Goal: Task Accomplishment & Management: Manage account settings

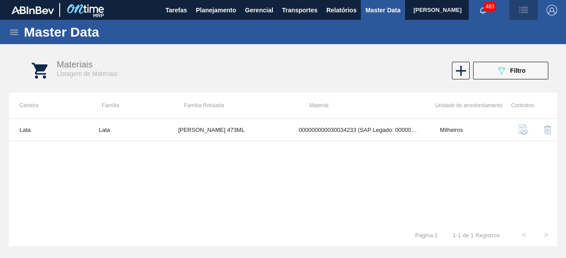
click at [517, 10] on span "button" at bounding box center [523, 10] width 21 height 11
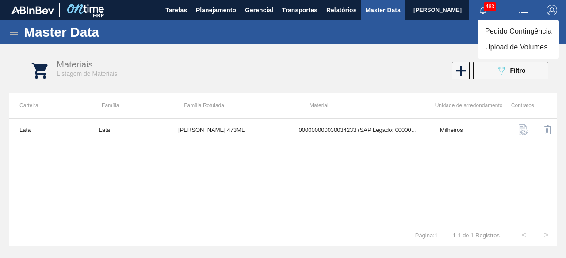
click at [496, 45] on li "Upload de Volumes" at bounding box center [518, 47] width 81 height 16
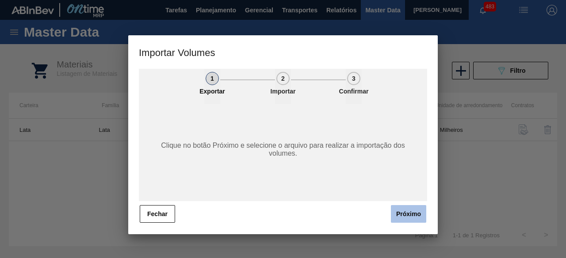
click at [411, 213] on button "Próximo" at bounding box center [408, 214] width 35 height 18
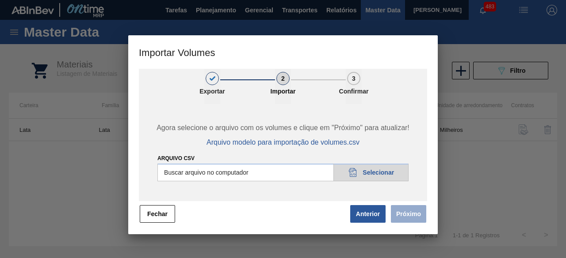
click at [392, 175] on input "Arquivo csv" at bounding box center [282, 173] width 251 height 18
type input "C:\fakepath\Subida fort. + itumb 13.08.csv"
click at [363, 166] on input "Arquivo csv" at bounding box center [282, 173] width 251 height 18
click at [399, 218] on button "Próximo" at bounding box center [408, 214] width 35 height 18
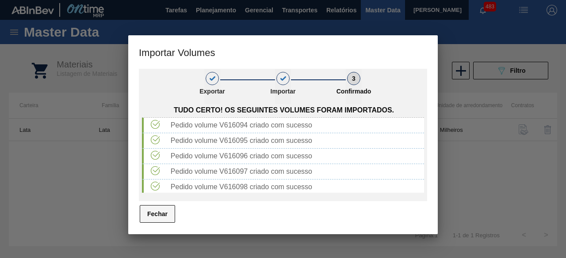
click at [155, 217] on button "Fechar" at bounding box center [157, 214] width 35 height 18
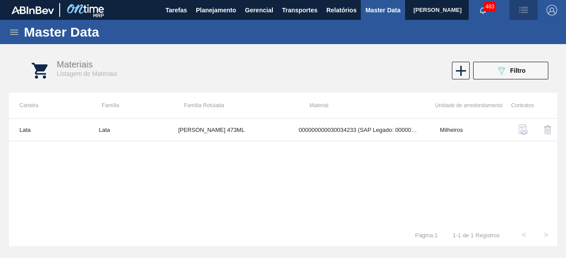
click at [521, 9] on img "button" at bounding box center [523, 10] width 11 height 11
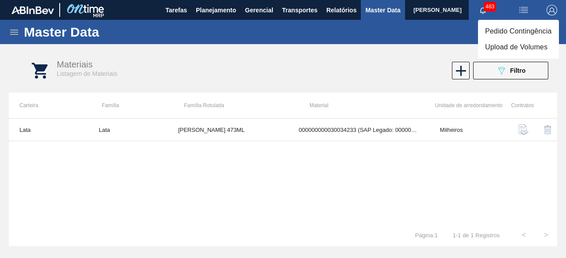
click at [505, 48] on li "Upload de Volumes" at bounding box center [518, 47] width 81 height 16
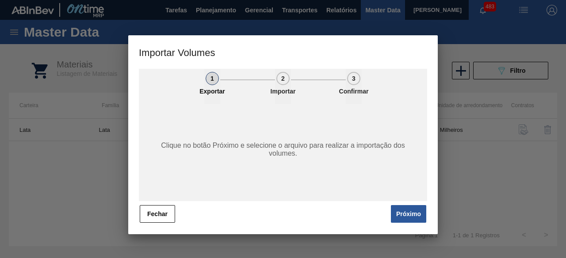
click at [412, 211] on button "Próximo" at bounding box center [408, 214] width 35 height 18
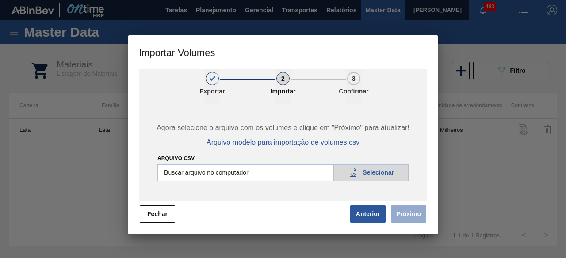
click at [387, 171] on input "Arquivo csv" at bounding box center [282, 173] width 251 height 18
type input "C:\fakepath\Subida Crown 14.08.csv"
click at [415, 212] on button "Próximo" at bounding box center [408, 214] width 35 height 18
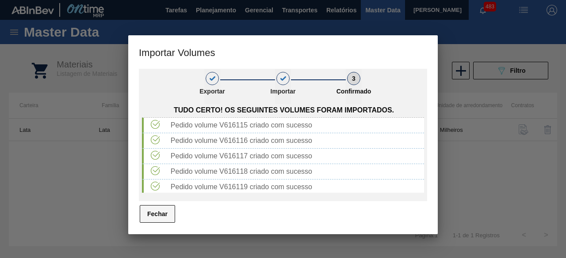
click at [165, 219] on button "Fechar" at bounding box center [157, 214] width 35 height 18
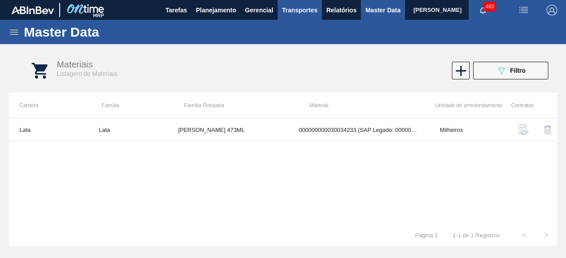
click at [305, 10] on span "Transportes" at bounding box center [299, 10] width 35 height 11
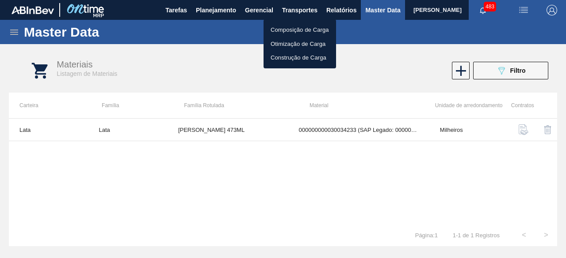
click at [287, 42] on li "Otimização de Carga" at bounding box center [299, 44] width 72 height 14
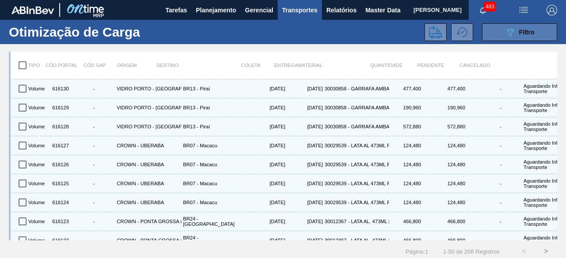
click at [493, 30] on button "089F7B8B-B2A5-4AFE-B5C0-19BA573D28AC Filtro" at bounding box center [519, 32] width 75 height 18
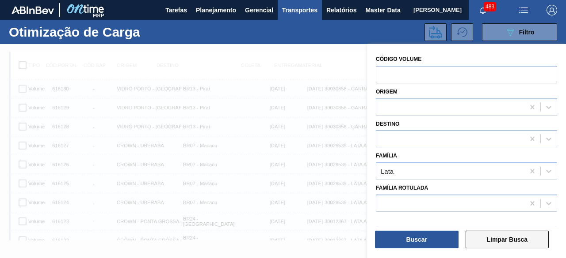
click at [487, 240] on button "Limpar Busca" at bounding box center [507, 240] width 84 height 18
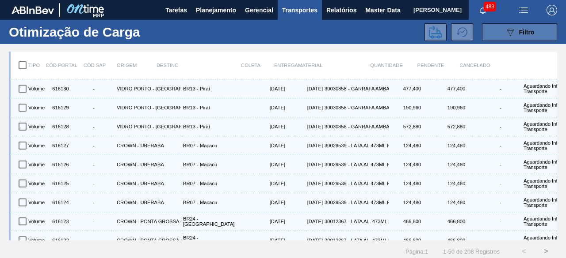
click at [494, 29] on button "089F7B8B-B2A5-4AFE-B5C0-19BA573D28AC Filtro" at bounding box center [519, 32] width 75 height 18
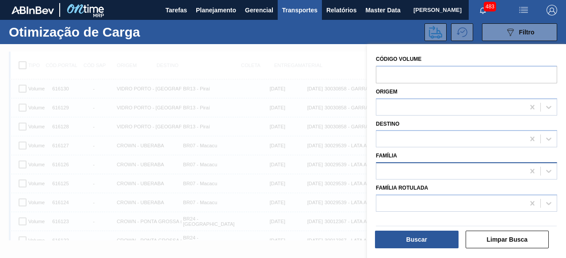
scroll to position [11, 0]
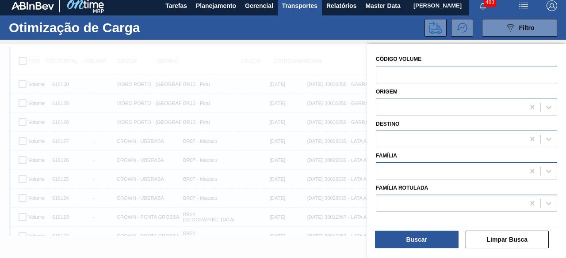
click at [443, 171] on div at bounding box center [450, 171] width 148 height 13
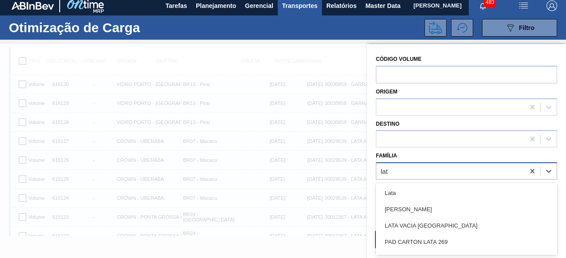
type input "lata"
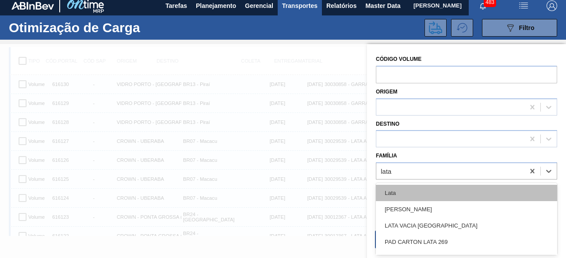
click at [432, 191] on div "Lata" at bounding box center [466, 193] width 181 height 16
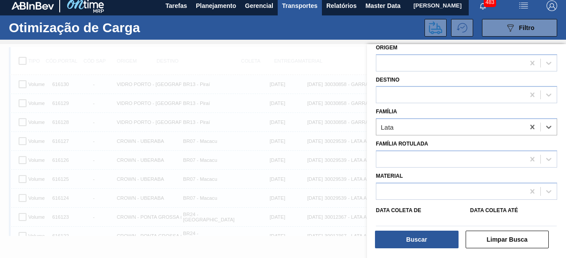
scroll to position [98, 0]
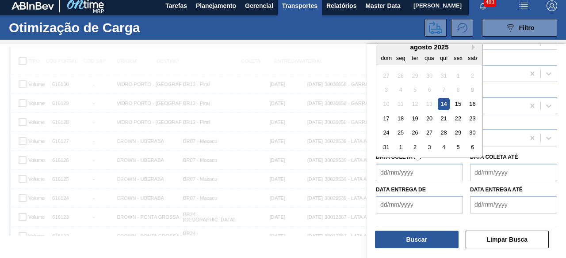
click at [439, 175] on de "Data coleta de" at bounding box center [419, 173] width 87 height 18
click at [444, 102] on div "14" at bounding box center [443, 104] width 12 height 12
type de "[DATE]"
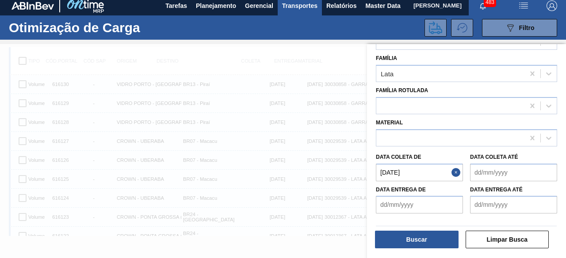
click at [490, 173] on até "Data coleta até" at bounding box center [513, 173] width 87 height 18
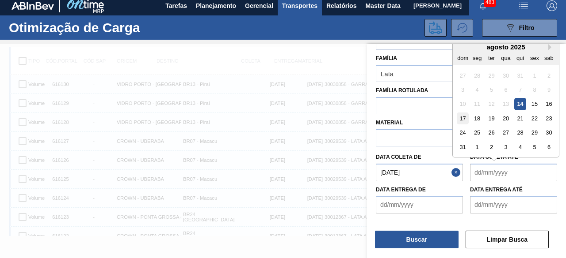
click at [464, 120] on div "17" at bounding box center [462, 119] width 12 height 12
type até "17/08/2025"
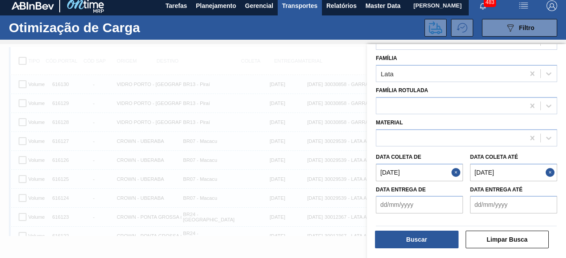
click at [550, 171] on button "Close" at bounding box center [550, 173] width 11 height 18
click at [505, 168] on até "Data coleta até" at bounding box center [513, 173] width 87 height 18
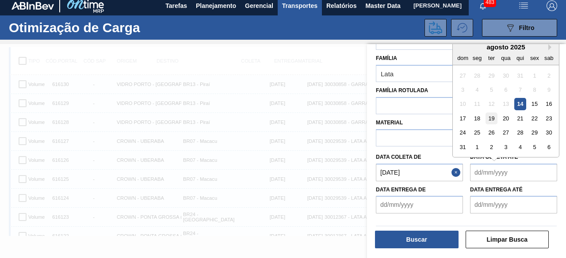
click at [492, 118] on div "19" at bounding box center [491, 119] width 12 height 12
type até "19/08/2025"
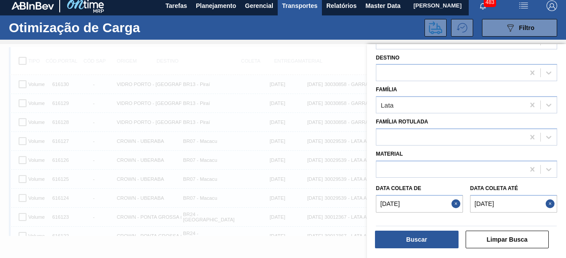
scroll to position [53, 0]
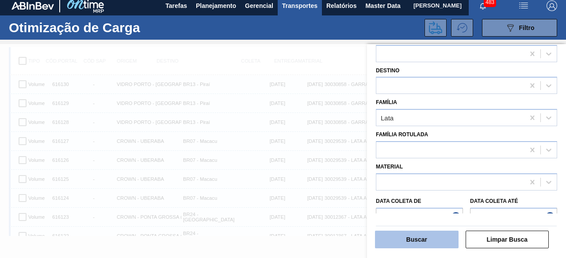
click at [432, 241] on button "Buscar" at bounding box center [417, 240] width 84 height 18
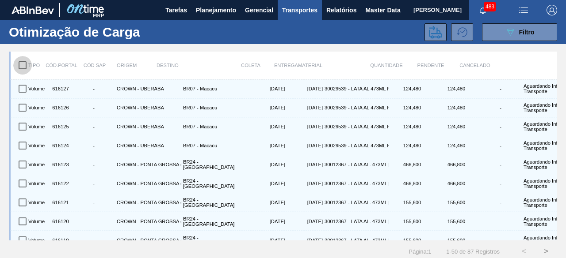
click at [20, 65] on input "checkbox" at bounding box center [22, 65] width 19 height 19
checkbox input "true"
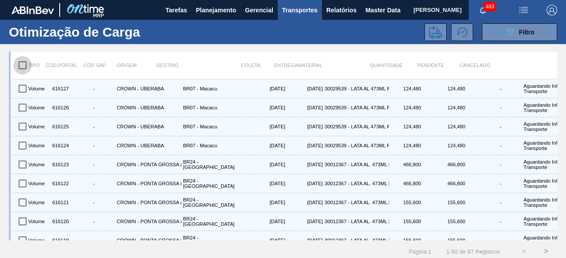
checkbox input "true"
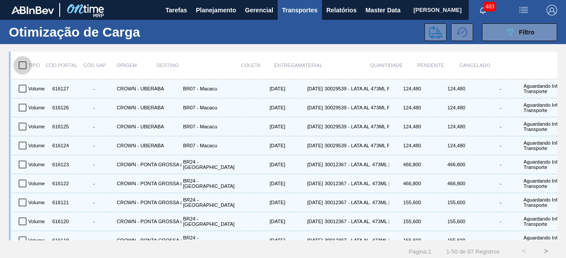
checkbox input "true"
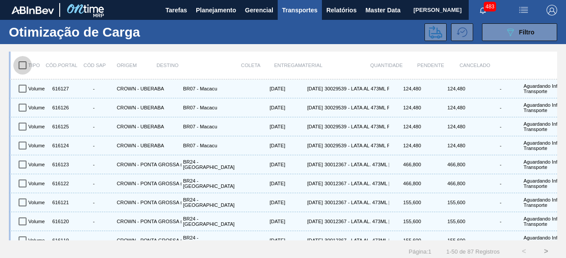
checkbox input "true"
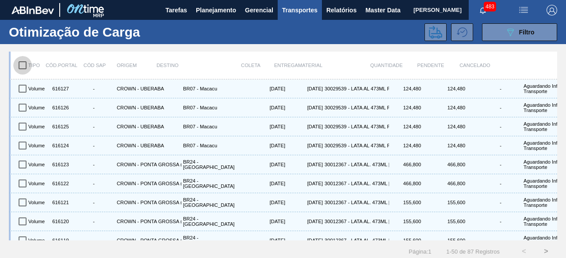
checkbox input "true"
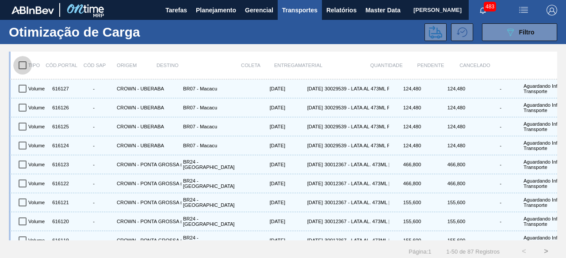
checkbox input "true"
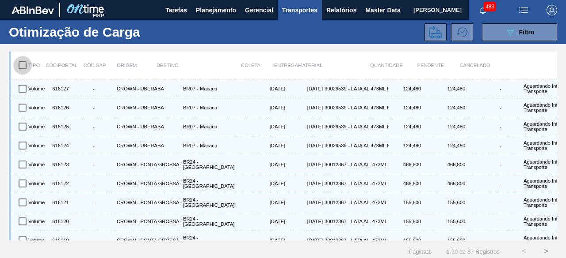
checkbox input "true"
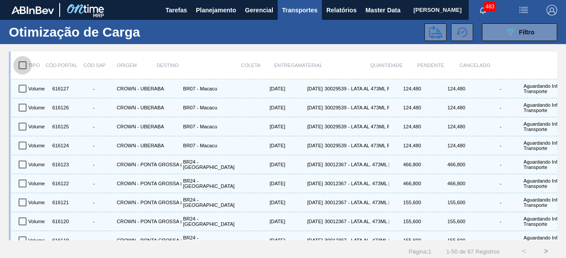
checkbox input "true"
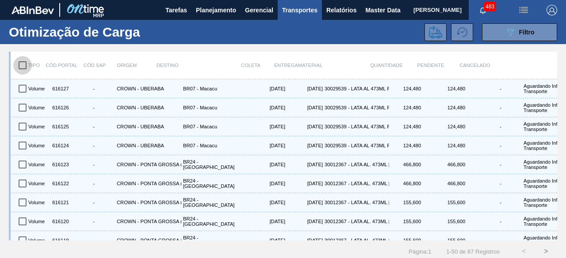
checkbox input "true"
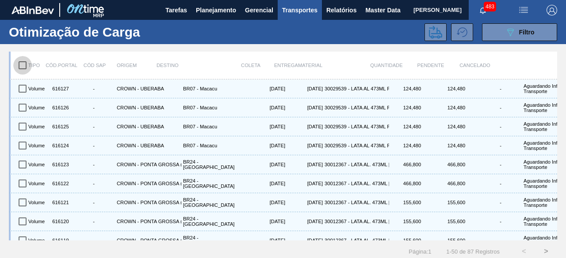
checkbox input "true"
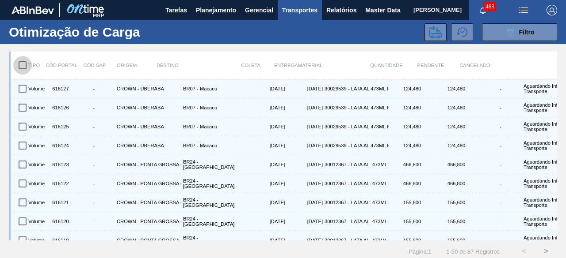
checkbox input "true"
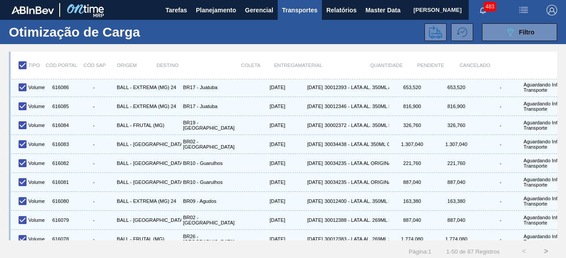
scroll to position [11, 0]
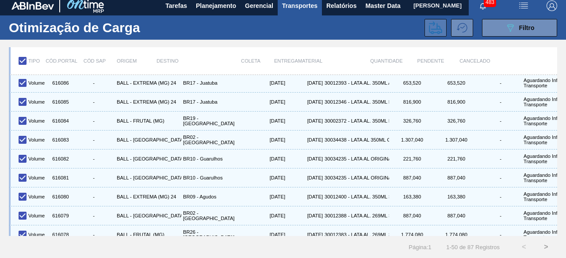
click at [436, 22] on icon at bounding box center [435, 27] width 13 height 13
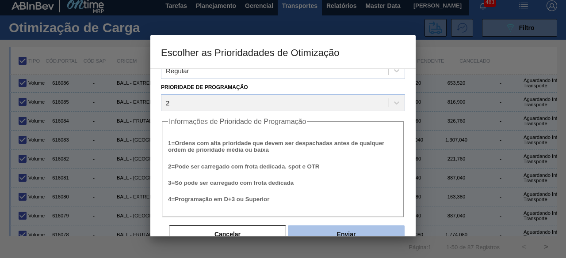
scroll to position [34, 0]
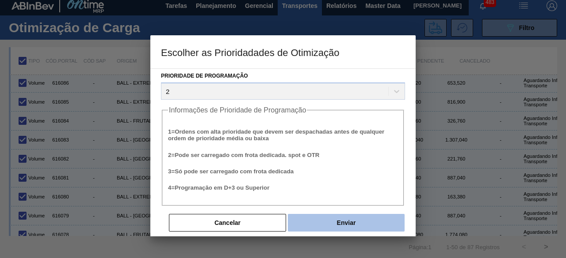
click at [357, 225] on button "Enviar" at bounding box center [346, 223] width 117 height 18
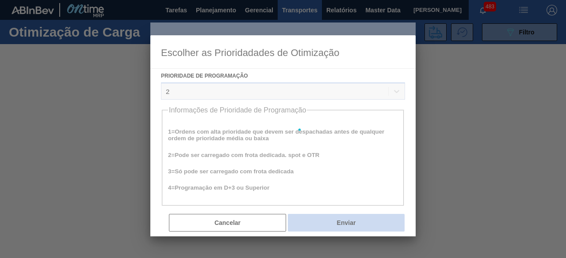
scroll to position [0, 0]
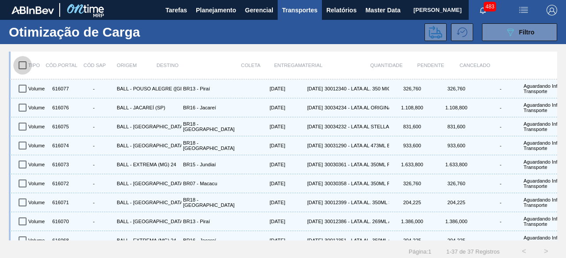
click at [22, 65] on input "checkbox" at bounding box center [22, 65] width 19 height 19
checkbox input "true"
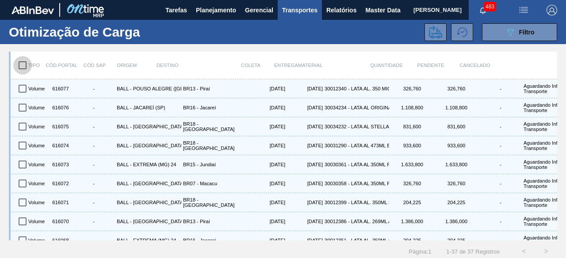
checkbox input "true"
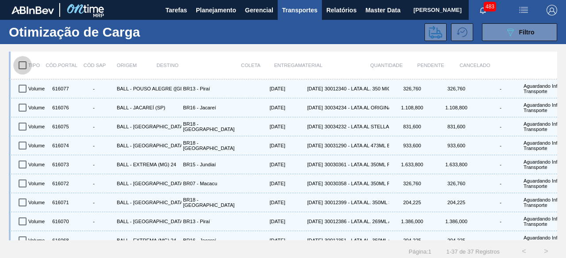
checkbox input "true"
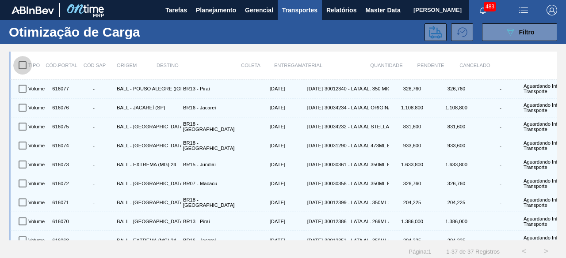
checkbox input "true"
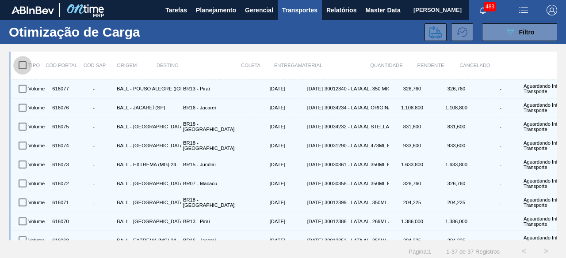
checkbox input "true"
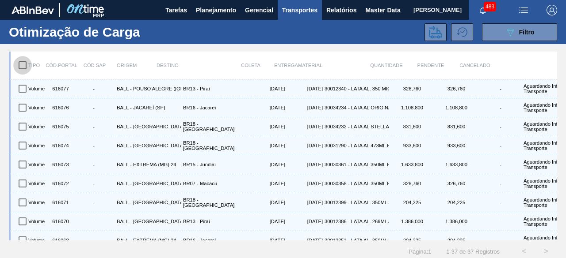
checkbox input "true"
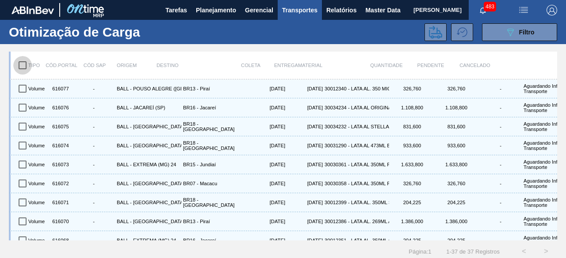
checkbox input "true"
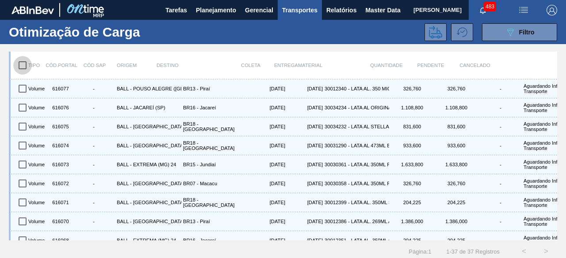
checkbox input "true"
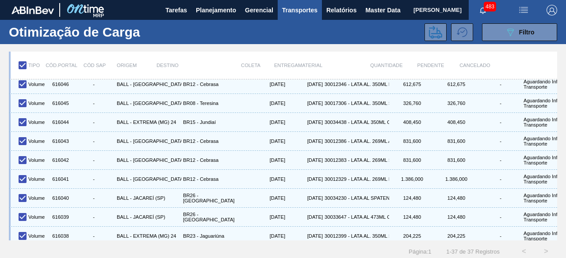
scroll to position [543, 0]
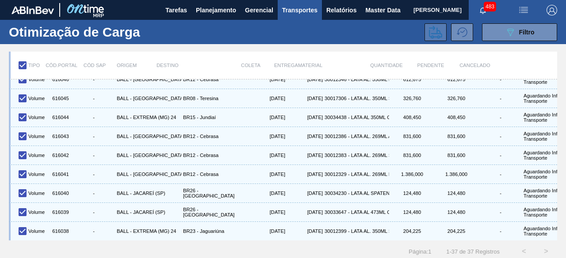
click at [432, 34] on icon at bounding box center [435, 32] width 13 height 13
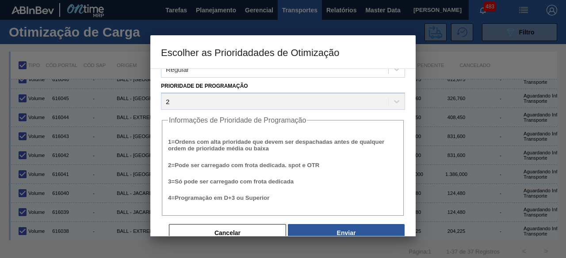
scroll to position [34, 0]
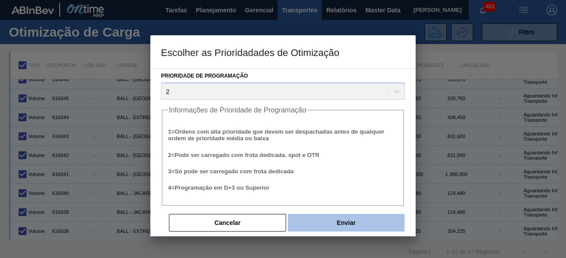
click at [358, 222] on button "Enviar" at bounding box center [346, 223] width 117 height 18
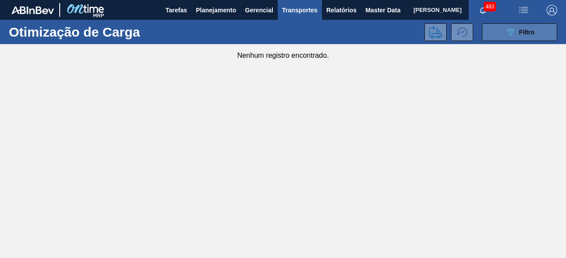
click at [513, 39] on button "089F7B8B-B2A5-4AFE-B5C0-19BA573D28AC Filtro" at bounding box center [519, 32] width 75 height 18
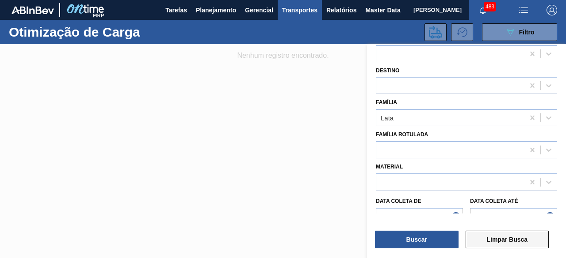
click at [521, 237] on button "Limpar Busca" at bounding box center [507, 240] width 84 height 18
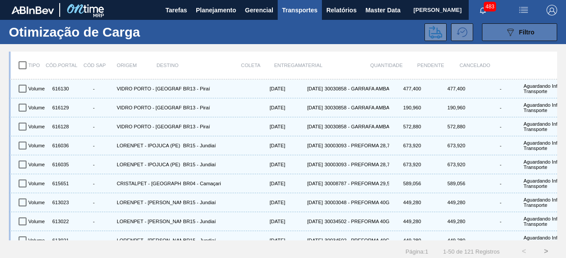
click at [501, 36] on button "089F7B8B-B2A5-4AFE-B5C0-19BA573D28AC Filtro" at bounding box center [519, 32] width 75 height 18
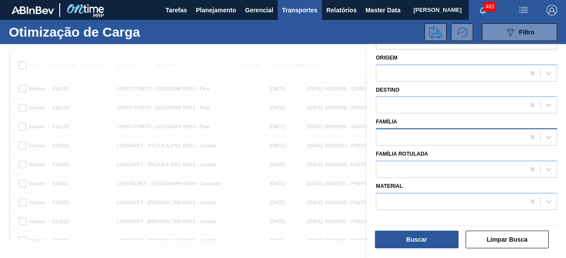
scroll to position [0, 0]
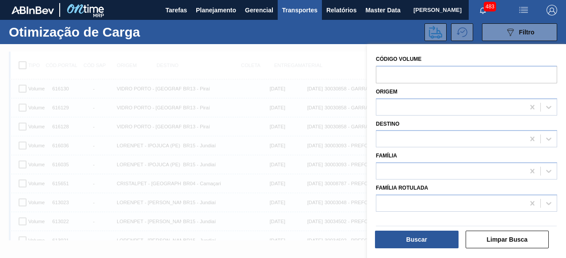
drag, startPoint x: 307, startPoint y: 150, endPoint x: 267, endPoint y: 103, distance: 61.5
click at [307, 149] on div at bounding box center [283, 173] width 566 height 258
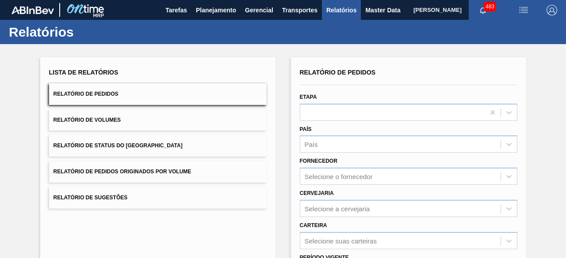
click at [130, 98] on button "Relatório de Pedidos" at bounding box center [157, 95] width 217 height 22
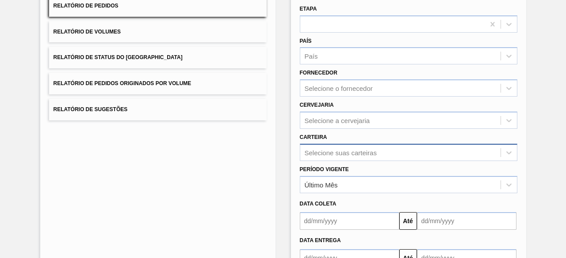
click at [341, 151] on div "Selecione suas carteiras" at bounding box center [408, 152] width 217 height 17
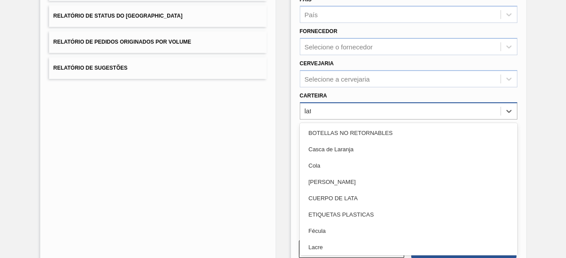
type input "lata"
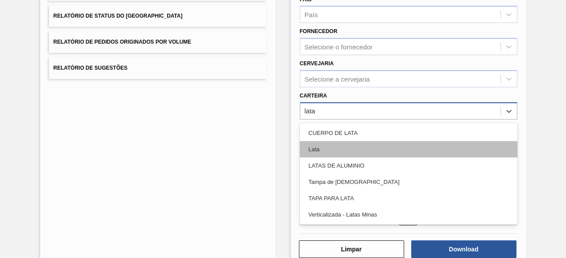
click at [321, 156] on div "Lata" at bounding box center [408, 149] width 217 height 16
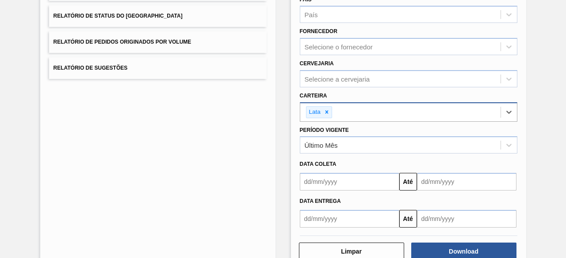
click at [378, 178] on input "text" at bounding box center [349, 182] width 99 height 18
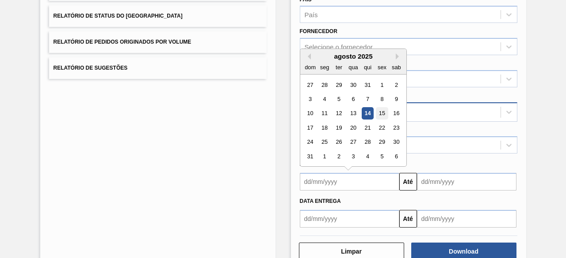
click at [382, 114] on div "15" at bounding box center [382, 114] width 12 height 12
type input "[DATE]"
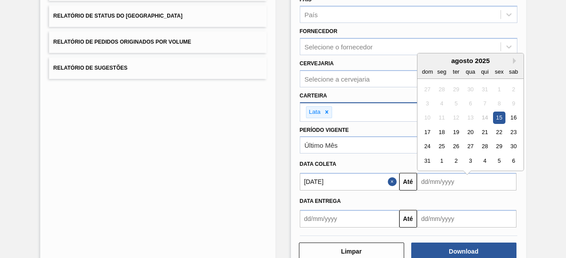
click at [440, 182] on input "text" at bounding box center [466, 182] width 99 height 18
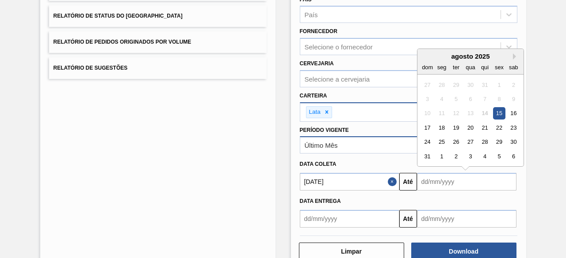
drag, startPoint x: 429, startPoint y: 128, endPoint x: 430, endPoint y: 141, distance: 13.3
click at [429, 128] on div "17" at bounding box center [427, 128] width 12 height 12
type input "17/08/2025"
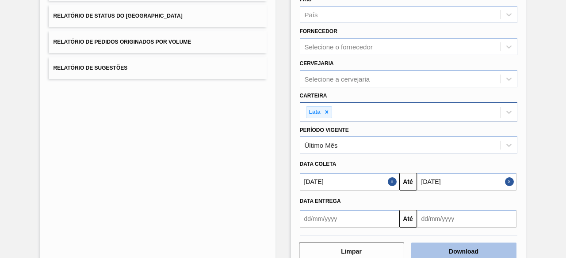
click at [471, 249] on button "Download" at bounding box center [463, 252] width 105 height 18
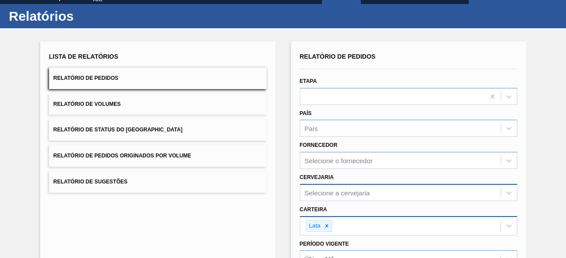
scroll to position [0, 0]
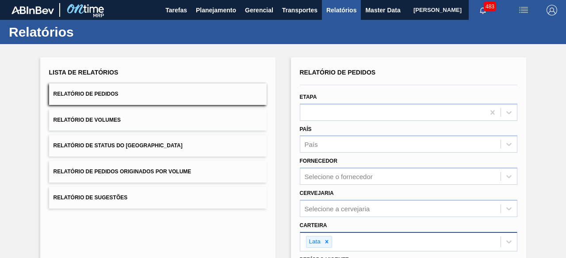
click at [135, 114] on button "Relatório de Volumes" at bounding box center [157, 121] width 217 height 22
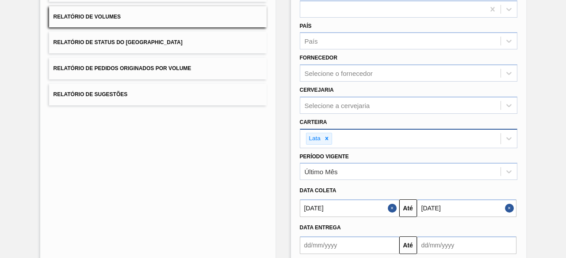
scroll to position [152, 0]
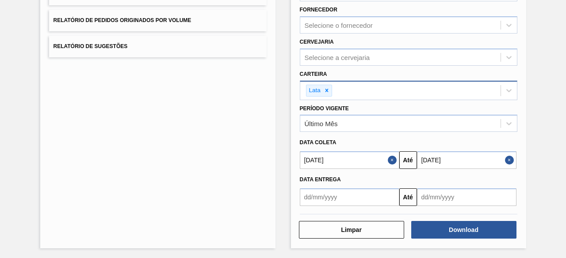
click at [507, 159] on button "Close" at bounding box center [510, 161] width 11 height 18
click at [392, 159] on button "Close" at bounding box center [392, 161] width 11 height 18
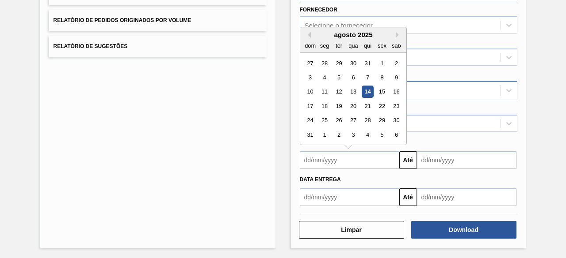
click at [368, 159] on input "text" at bounding box center [349, 161] width 99 height 18
click at [368, 92] on div "14" at bounding box center [367, 92] width 12 height 12
type input "[DATE]"
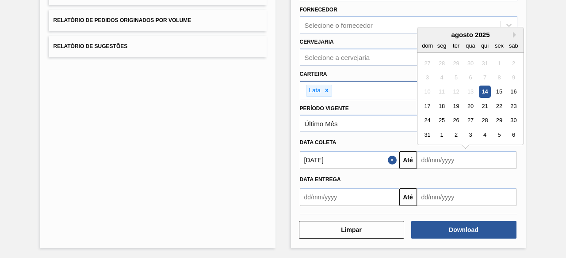
click at [446, 162] on input "text" at bounding box center [466, 161] width 99 height 18
click at [456, 105] on div "19" at bounding box center [455, 106] width 12 height 12
type input "19/08/2025"
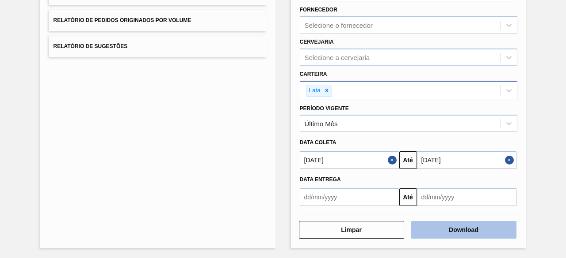
click at [459, 228] on button "Download" at bounding box center [463, 230] width 105 height 18
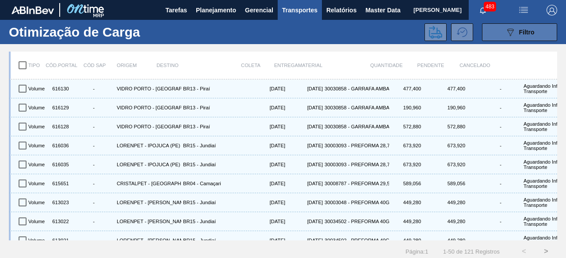
click at [522, 30] on span "Filtro" at bounding box center [526, 32] width 15 height 7
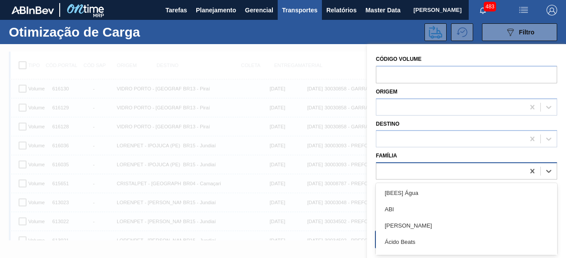
scroll to position [11, 0]
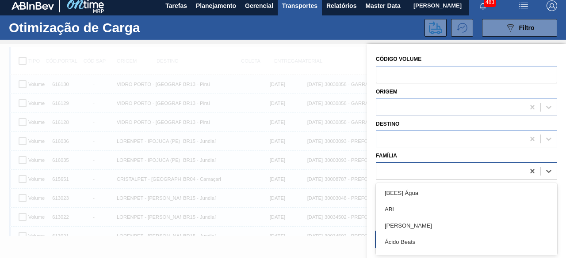
click at [417, 168] on div at bounding box center [450, 171] width 148 height 13
type input "lata"
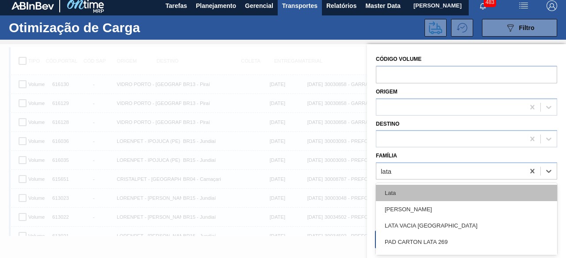
click at [414, 197] on div "Lata" at bounding box center [466, 193] width 181 height 16
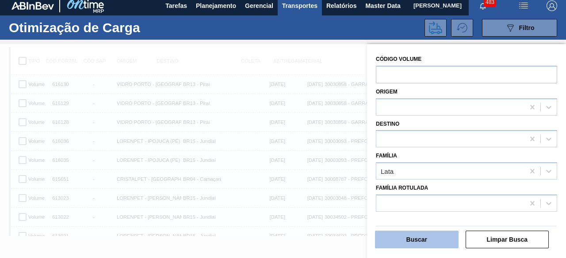
click at [427, 238] on button "Buscar" at bounding box center [417, 240] width 84 height 18
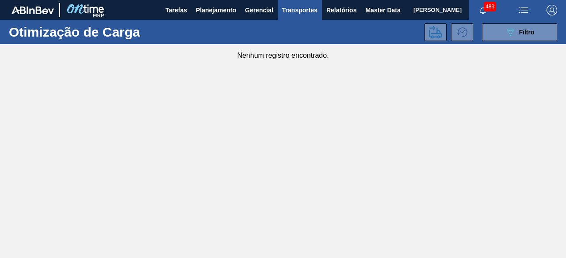
click at [413, 11] on span "[PERSON_NAME]" at bounding box center [437, 10] width 48 height 20
click at [373, 13] on span "Master Data" at bounding box center [382, 10] width 35 height 11
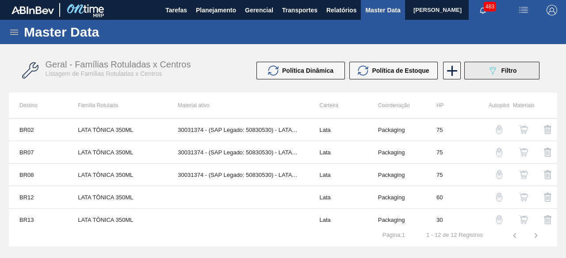
click at [501, 70] on span "Filtro" at bounding box center [508, 70] width 15 height 7
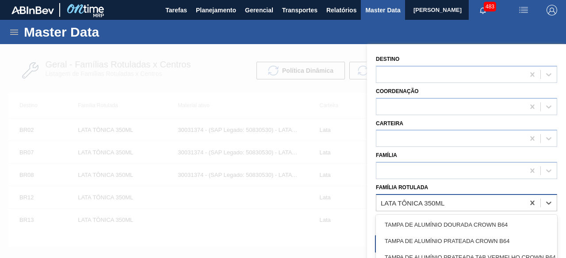
click at [475, 201] on div "LATA TÔNICA 350ML" at bounding box center [450, 203] width 148 height 13
paste Rotulada "LATA SK BEATS SENSES 269ML"
type Rotulada "LATA SK BEATS SENSES 269ML"
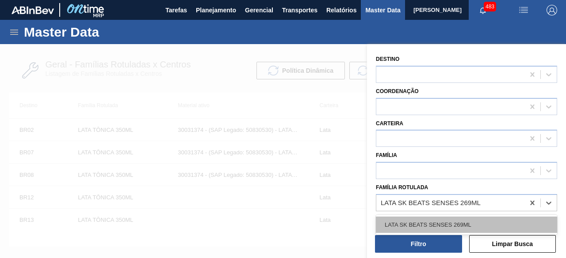
click at [461, 219] on div "LATA SK BEATS SENSES 269ML" at bounding box center [466, 225] width 181 height 16
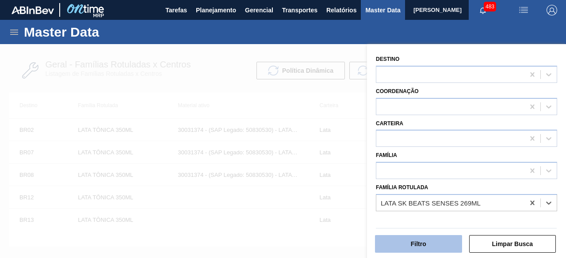
click at [446, 250] on button "Filtro" at bounding box center [418, 244] width 87 height 18
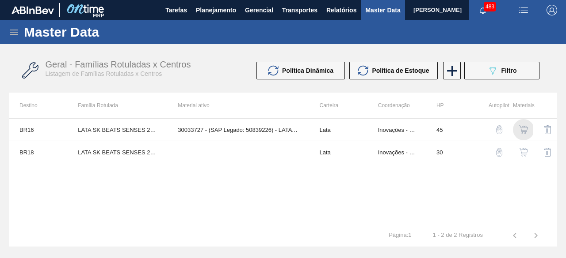
click at [523, 128] on img "button" at bounding box center [523, 129] width 9 height 9
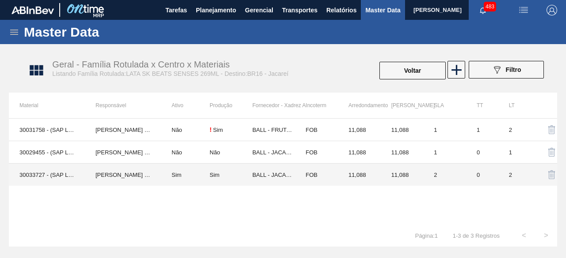
click at [130, 175] on td "[PERSON_NAME] [PERSON_NAME]" at bounding box center [123, 175] width 76 height 23
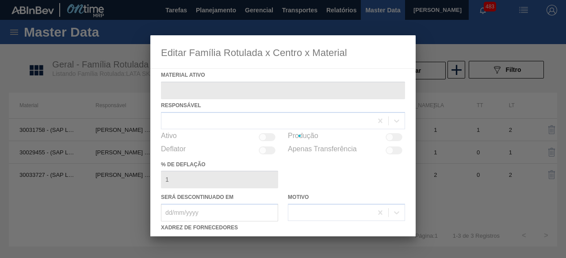
type ativo "30033727 - (SAP Legado: 50839226) - LATA AL 269ML SENSES NIV25"
checkbox input "true"
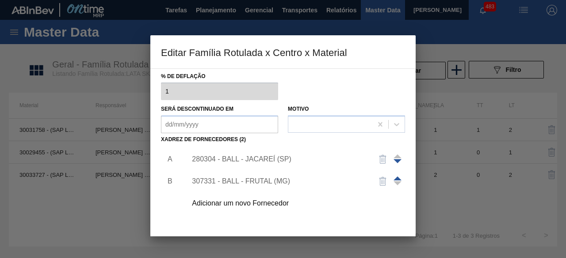
scroll to position [133, 0]
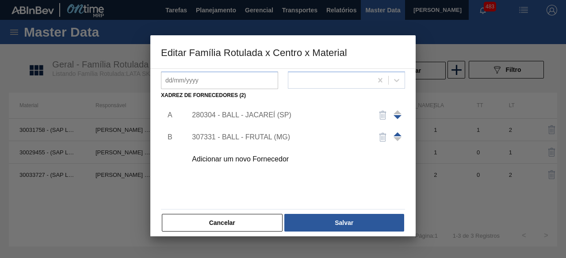
click at [271, 114] on div "280304 - BALL - JACAREÍ (SP)" at bounding box center [278, 115] width 173 height 8
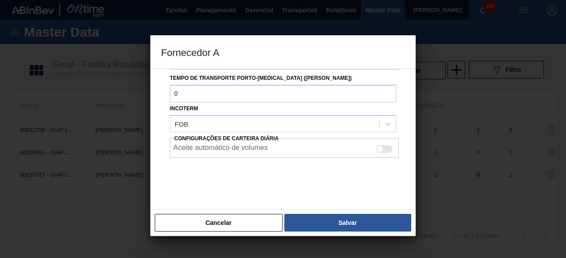
scroll to position [148, 0]
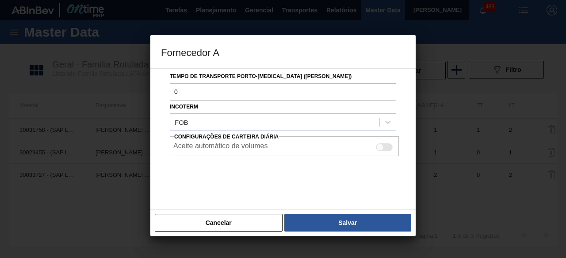
click at [388, 146] on div at bounding box center [384, 148] width 17 height 8
checkbox input "true"
drag, startPoint x: 378, startPoint y: 225, endPoint x: 377, endPoint y: 220, distance: 4.5
click at [379, 225] on button "Salvar" at bounding box center [347, 223] width 127 height 18
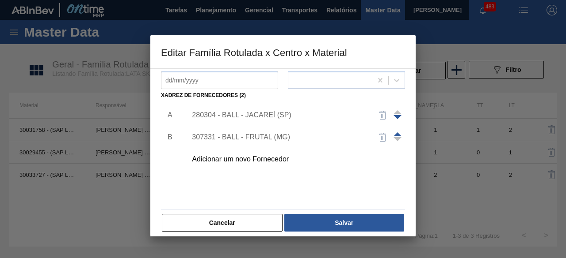
click at [289, 133] on div "307331 - BALL - FRUTAL (MG)" at bounding box center [278, 137] width 173 height 8
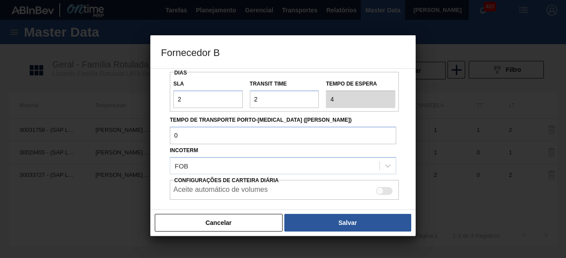
scroll to position [133, 0]
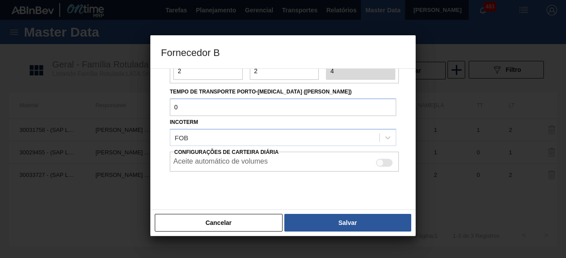
click at [383, 163] on div at bounding box center [384, 163] width 17 height 8
checkbox input "true"
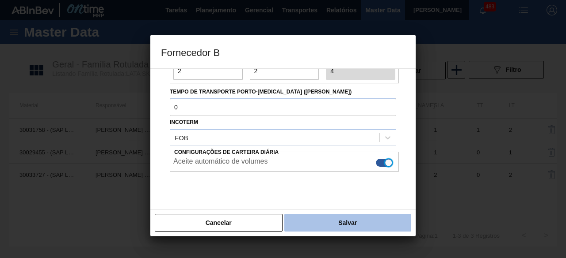
click at [374, 222] on button "Salvar" at bounding box center [347, 223] width 127 height 18
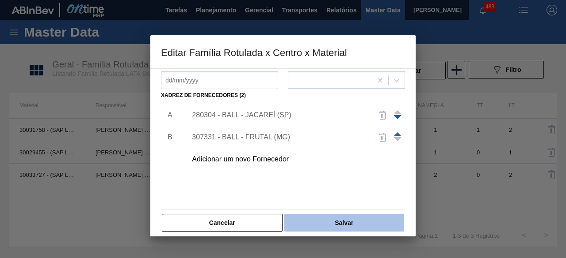
click at [355, 220] on button "Salvar" at bounding box center [344, 223] width 120 height 18
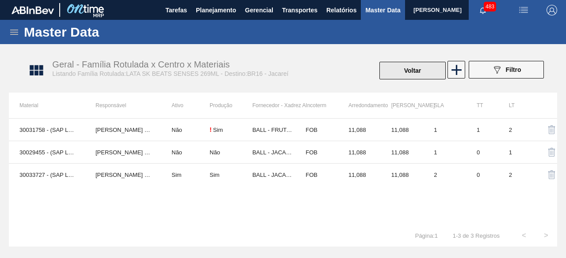
click at [420, 70] on button "Voltar" at bounding box center [412, 71] width 66 height 18
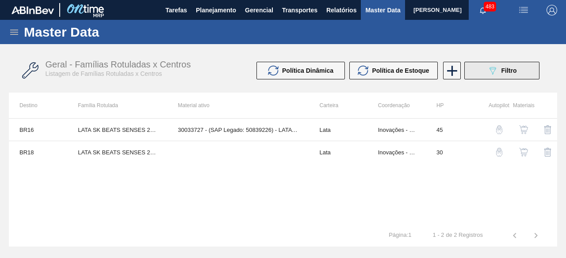
click at [488, 68] on icon "089F7B8B-B2A5-4AFE-B5C0-19BA573D28AC" at bounding box center [492, 70] width 11 height 11
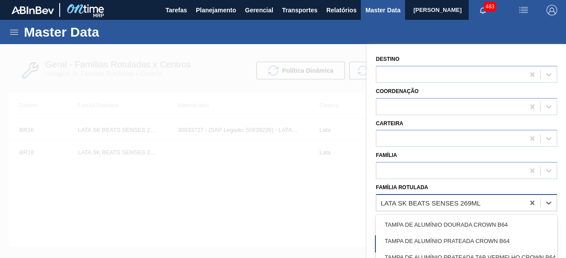
click at [472, 202] on div "LATA SK BEATS SENSES 269ML" at bounding box center [430, 203] width 100 height 8
paste Rotulada "LATA SK 269ML"
type Rotulada "LATA SK 269ML"
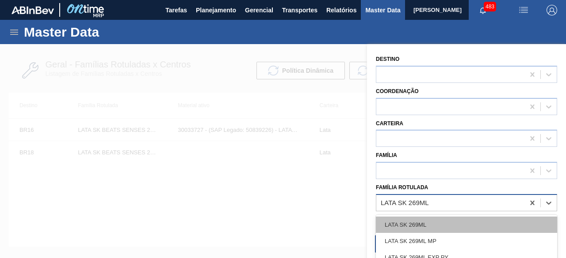
click at [449, 225] on div "LATA SK 269ML" at bounding box center [466, 225] width 181 height 16
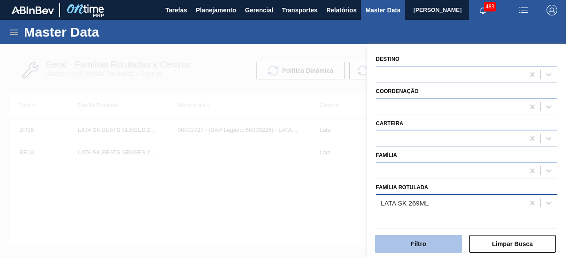
click at [441, 250] on button "Filtro" at bounding box center [418, 244] width 87 height 18
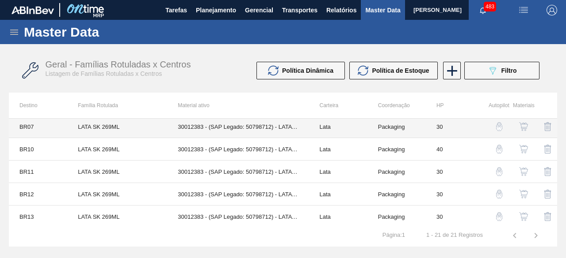
scroll to position [133, 0]
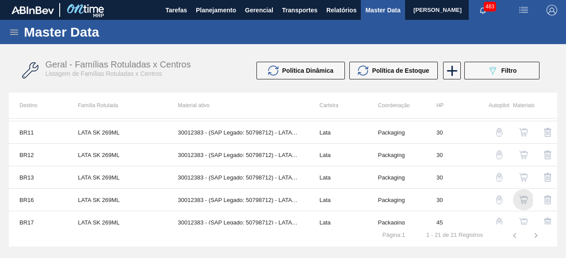
click at [522, 197] on img "button" at bounding box center [523, 200] width 9 height 9
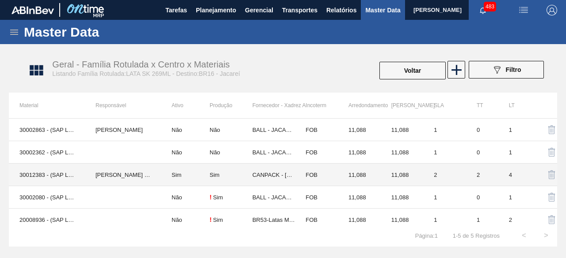
click at [113, 177] on td "[PERSON_NAME] [PERSON_NAME]" at bounding box center [123, 175] width 76 height 23
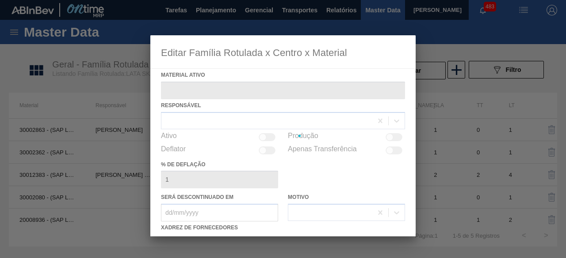
type ativo "30012383 - (SAP Legado: 50798712) - LATA AL. 269ML SK 429"
checkbox input "true"
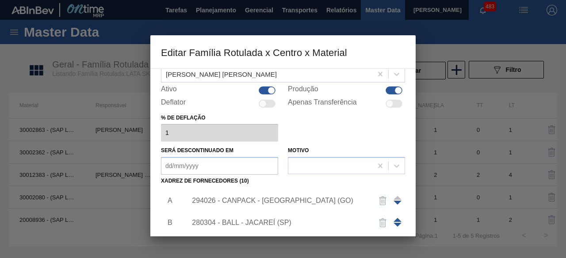
scroll to position [133, 0]
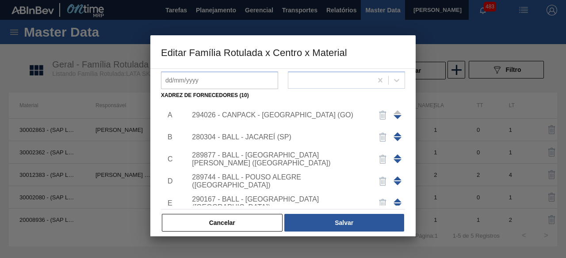
click at [292, 116] on div "294026 - CANPACK - [GEOGRAPHIC_DATA] (GO)" at bounding box center [278, 115] width 173 height 8
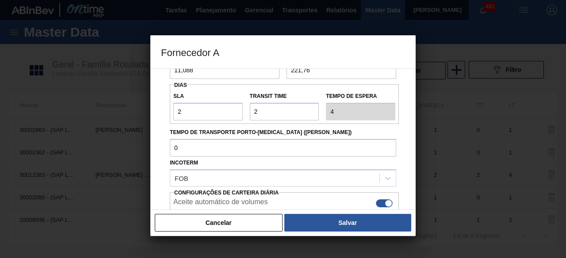
scroll to position [148, 0]
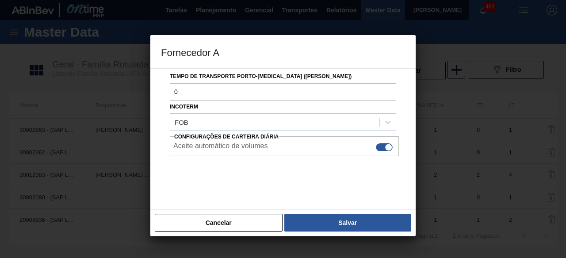
drag, startPoint x: 370, startPoint y: 226, endPoint x: 358, endPoint y: 201, distance: 27.3
click at [371, 225] on button "Salvar" at bounding box center [347, 223] width 127 height 18
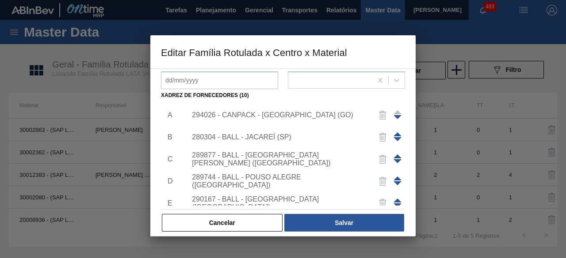
click at [280, 136] on div "280304 - BALL - JACAREÍ (SP)" at bounding box center [278, 137] width 173 height 8
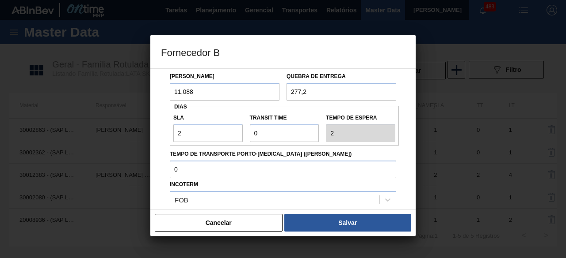
scroll to position [133, 0]
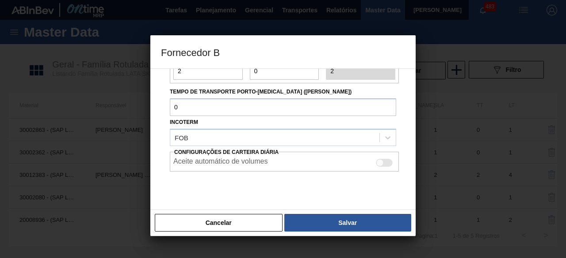
click at [380, 162] on div at bounding box center [380, 163] width 8 height 8
checkbox input "true"
drag, startPoint x: 366, startPoint y: 220, endPoint x: 363, endPoint y: 209, distance: 11.9
click at [366, 220] on button "Salvar" at bounding box center [347, 223] width 127 height 18
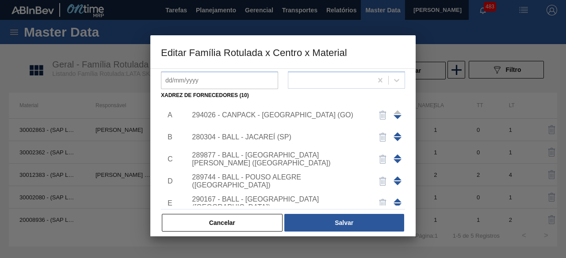
click at [272, 156] on div "289877 - BALL - [GEOGRAPHIC_DATA][PERSON_NAME] ([GEOGRAPHIC_DATA])" at bounding box center [278, 160] width 173 height 16
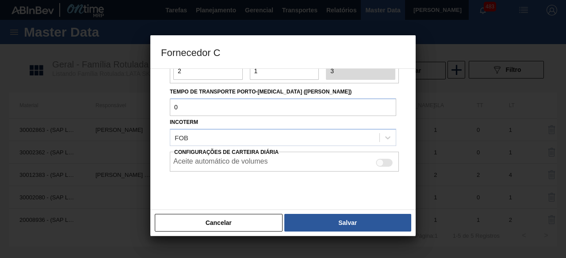
click at [376, 161] on div at bounding box center [380, 163] width 8 height 8
checkbox input "true"
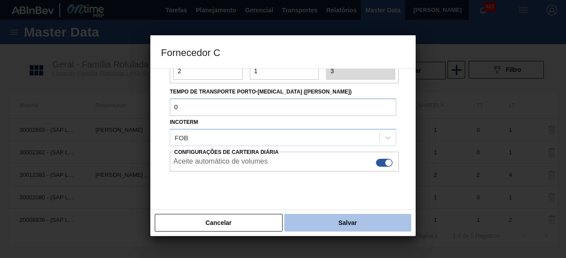
click at [371, 216] on button "Salvar" at bounding box center [347, 223] width 127 height 18
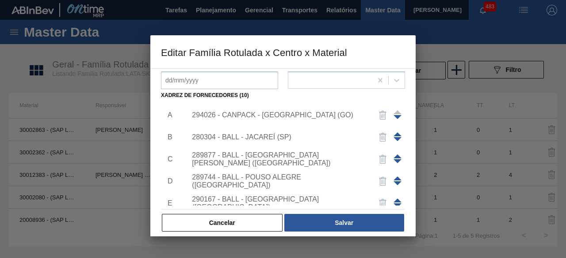
click at [288, 179] on div "289744 - BALL - POUSO ALEGRE ([GEOGRAPHIC_DATA])" at bounding box center [278, 182] width 173 height 16
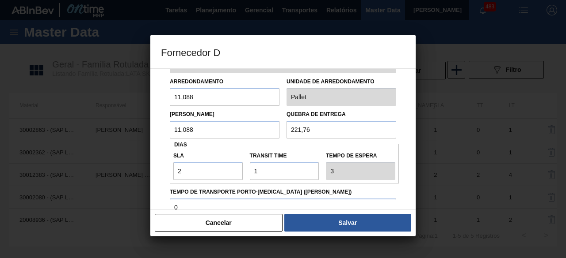
scroll to position [88, 0]
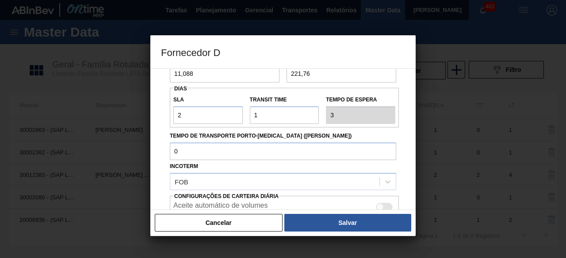
click at [386, 205] on div at bounding box center [384, 207] width 17 height 8
checkbox input "true"
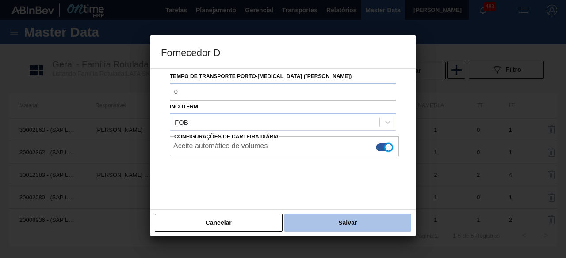
click at [380, 226] on button "Salvar" at bounding box center [347, 223] width 127 height 18
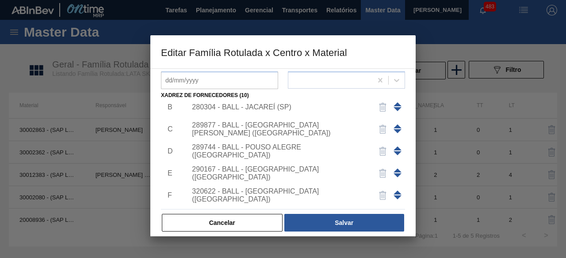
scroll to position [44, 0]
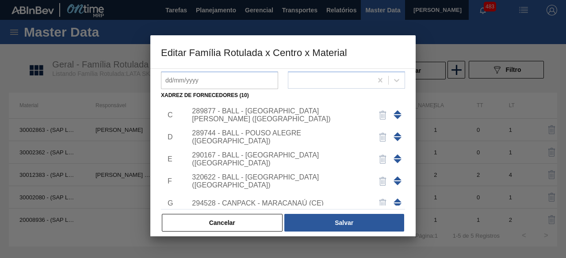
click at [282, 158] on div "290167 - BALL - [GEOGRAPHIC_DATA] ([GEOGRAPHIC_DATA])" at bounding box center [278, 160] width 173 height 16
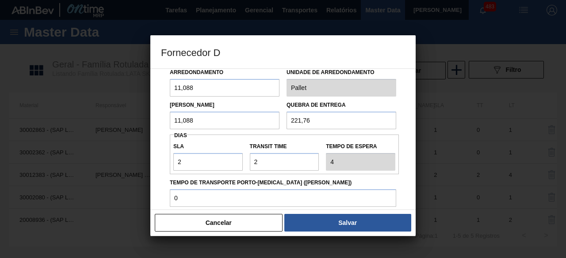
scroll to position [133, 0]
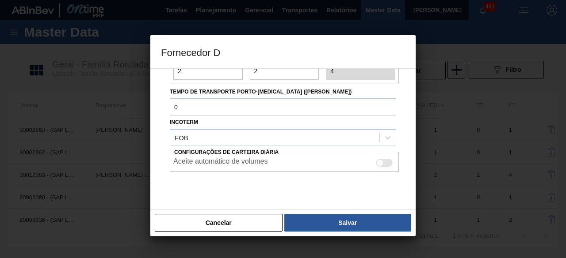
click at [387, 161] on div at bounding box center [384, 163] width 17 height 8
checkbox input "true"
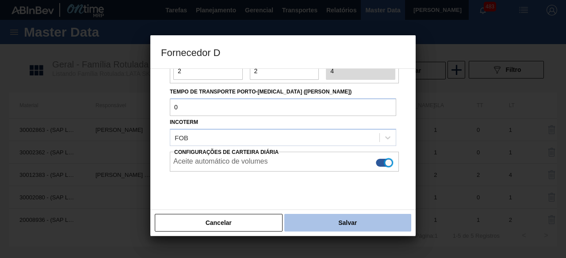
click at [366, 222] on button "Salvar" at bounding box center [347, 223] width 127 height 18
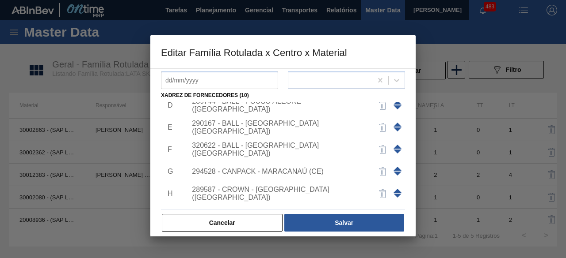
scroll to position [88, 0]
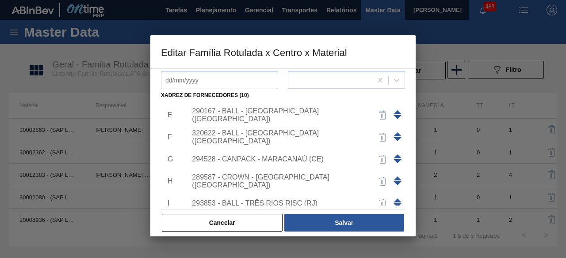
click at [309, 159] on div "294528 - CANPACK - MARACANAÚ (CE)" at bounding box center [278, 160] width 173 height 8
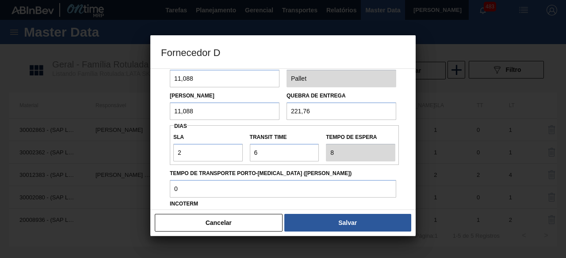
scroll to position [133, 0]
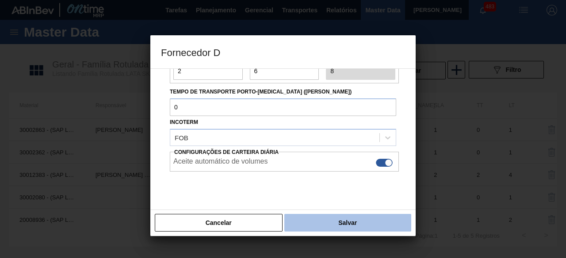
click at [365, 222] on button "Salvar" at bounding box center [347, 223] width 127 height 18
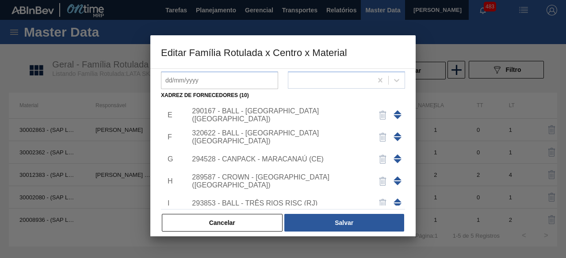
click at [286, 132] on div "320622 - BALL - [GEOGRAPHIC_DATA] ([GEOGRAPHIC_DATA])" at bounding box center [293, 137] width 223 height 22
click at [226, 137] on div "320622 - BALL - [GEOGRAPHIC_DATA] ([GEOGRAPHIC_DATA])" at bounding box center [278, 137] width 173 height 16
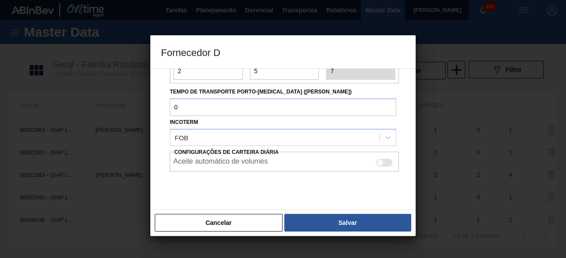
click at [383, 160] on div at bounding box center [384, 163] width 17 height 8
checkbox input "true"
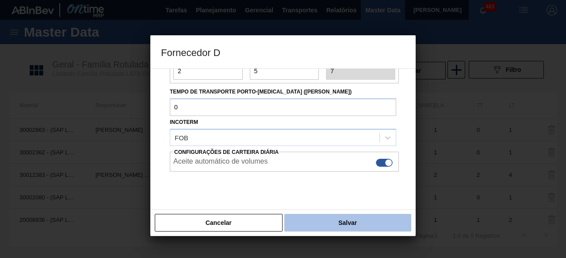
click at [371, 228] on button "Salvar" at bounding box center [347, 223] width 127 height 18
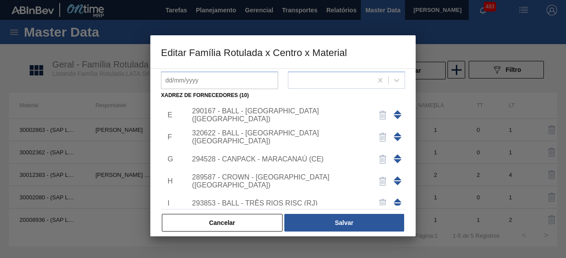
click at [285, 111] on div "290167 - BALL - [GEOGRAPHIC_DATA] ([GEOGRAPHIC_DATA])" at bounding box center [278, 115] width 173 height 16
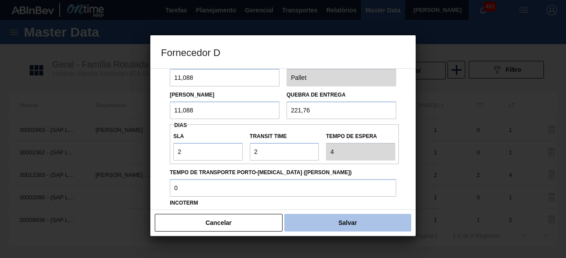
scroll to position [88, 0]
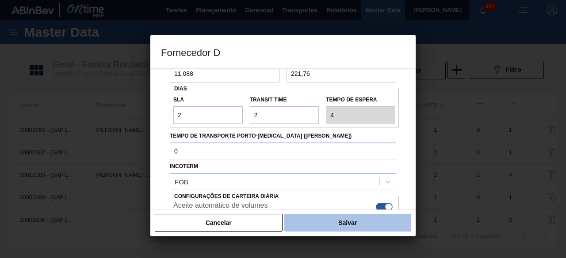
click at [345, 220] on button "Salvar" at bounding box center [347, 223] width 127 height 18
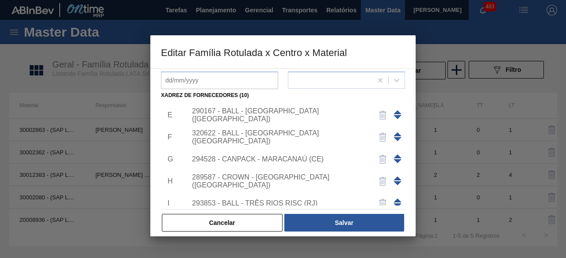
click at [277, 133] on div "320622 - BALL - [GEOGRAPHIC_DATA] ([GEOGRAPHIC_DATA])" at bounding box center [293, 137] width 223 height 22
click at [282, 139] on div "320622 - BALL - [GEOGRAPHIC_DATA] ([GEOGRAPHIC_DATA])" at bounding box center [278, 137] width 173 height 16
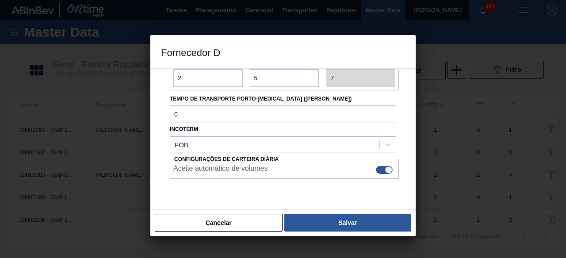
scroll to position [133, 0]
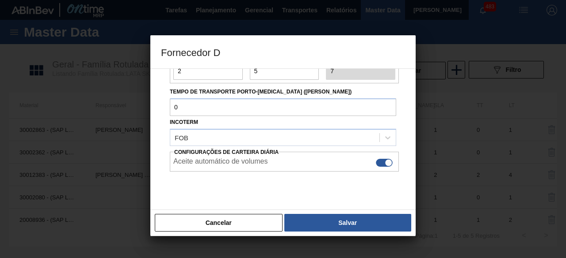
click at [346, 229] on button "Salvar" at bounding box center [347, 223] width 127 height 18
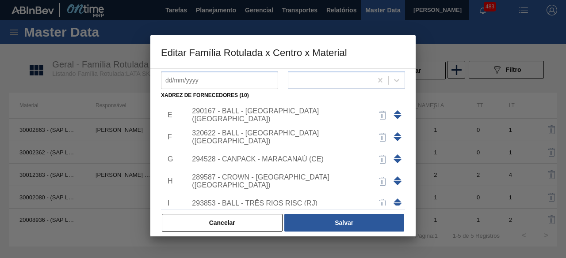
click at [304, 176] on div "289587 - CROWN - [GEOGRAPHIC_DATA] ([GEOGRAPHIC_DATA])" at bounding box center [293, 182] width 223 height 22
click at [308, 183] on div "289587 - CROWN - [GEOGRAPHIC_DATA] ([GEOGRAPHIC_DATA])" at bounding box center [278, 182] width 173 height 16
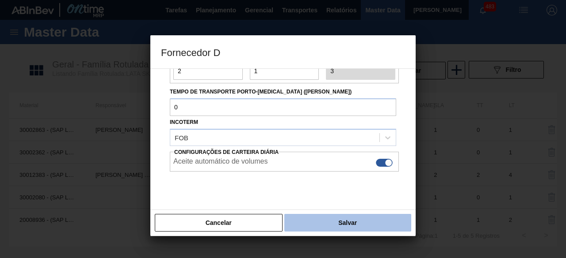
click at [359, 220] on button "Salvar" at bounding box center [347, 223] width 127 height 18
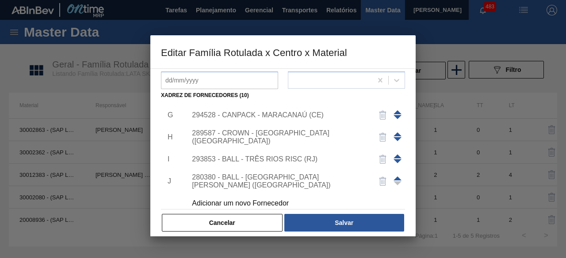
click at [299, 161] on div "293853 - BALL - TRÊS RIOS RISC (RJ)" at bounding box center [278, 160] width 173 height 8
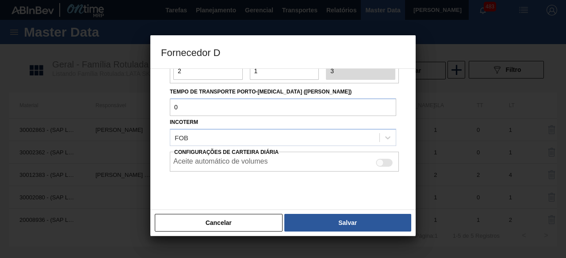
click at [381, 161] on div at bounding box center [380, 163] width 8 height 8
checkbox input "true"
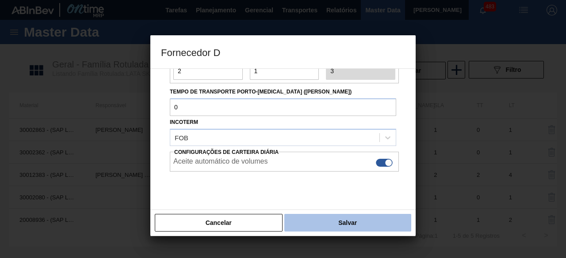
click at [376, 222] on button "Salvar" at bounding box center [347, 223] width 127 height 18
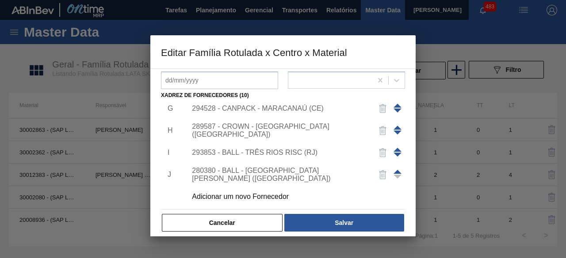
scroll to position [141, 0]
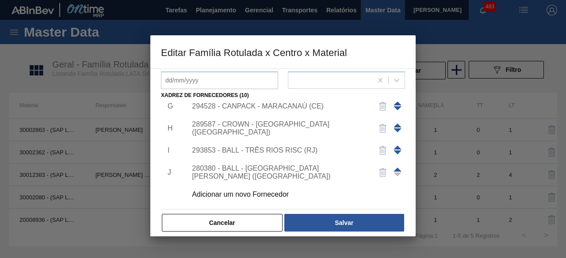
click at [285, 168] on div "280380 - BALL - [GEOGRAPHIC_DATA][PERSON_NAME] ([GEOGRAPHIC_DATA])" at bounding box center [278, 173] width 173 height 16
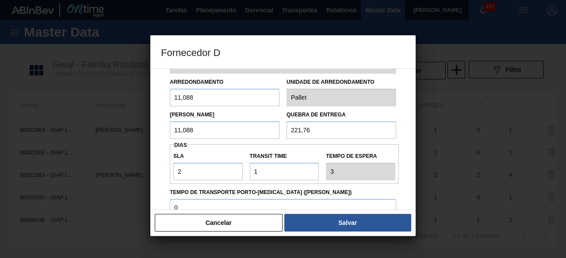
scroll to position [133, 0]
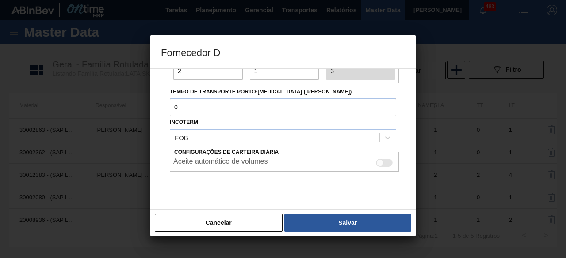
click at [387, 160] on div at bounding box center [384, 163] width 17 height 8
checkbox input "true"
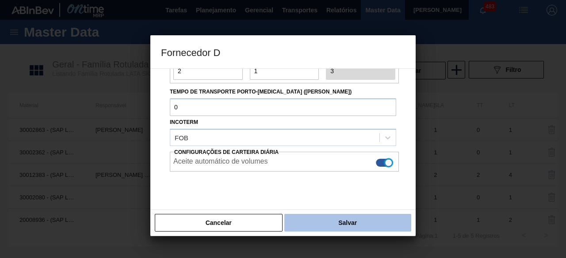
click at [366, 222] on button "Salvar" at bounding box center [347, 223] width 127 height 18
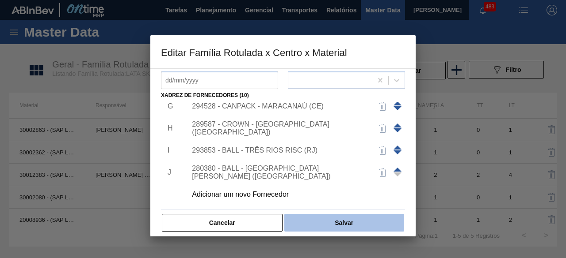
click at [365, 222] on button "Salvar" at bounding box center [344, 223] width 120 height 18
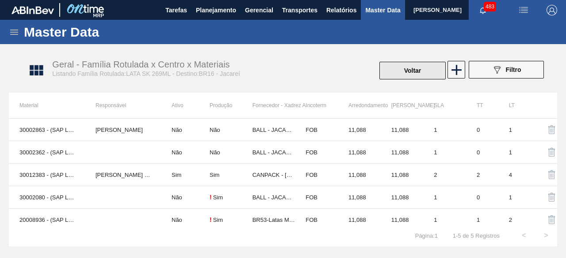
click at [410, 71] on button "Voltar" at bounding box center [412, 71] width 66 height 18
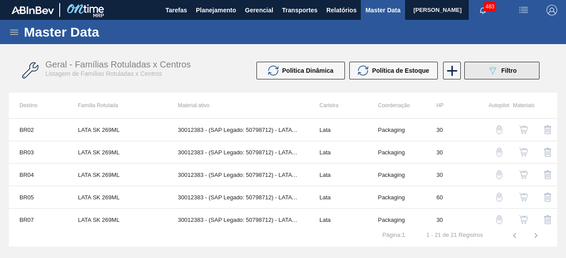
click at [500, 72] on div "089F7B8B-B2A5-4AFE-B5C0-19BA573D28AC Filtro" at bounding box center [502, 70] width 30 height 11
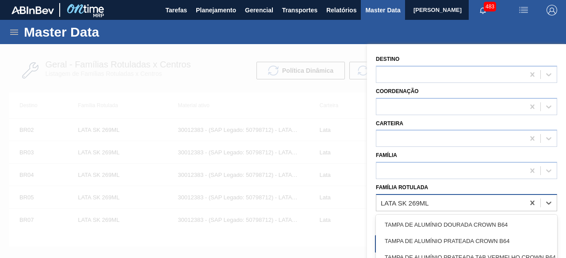
click at [446, 201] on div "LATA SK 269ML" at bounding box center [450, 203] width 148 height 13
paste Rotulada "LATA AP SUBZERO 473ML EXP URU"
type Rotulada "LATA AP SUBZERO 473ML EXP URU"
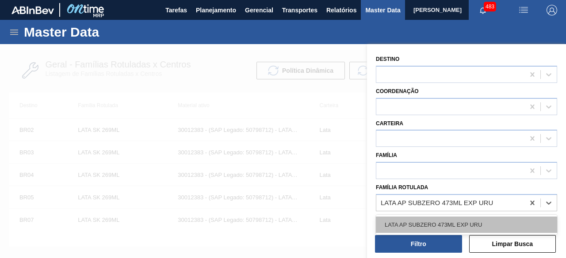
click at [446, 226] on div "LATA AP SUBZERO 473ML EXP URU" at bounding box center [466, 225] width 181 height 16
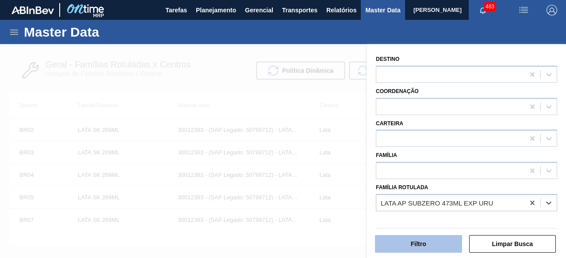
click at [442, 247] on button "Filtro" at bounding box center [418, 244] width 87 height 18
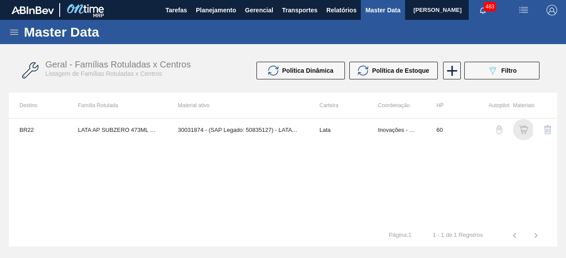
click at [523, 128] on img "button" at bounding box center [523, 129] width 9 height 9
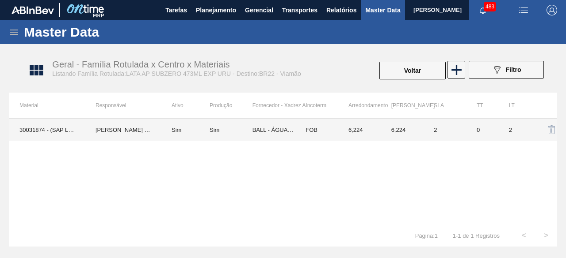
click at [57, 131] on td "30031874 - (SAP Legado: 50835127) - LATA AL 473ML AP SUBZERO URUGUAI" at bounding box center [47, 130] width 76 height 22
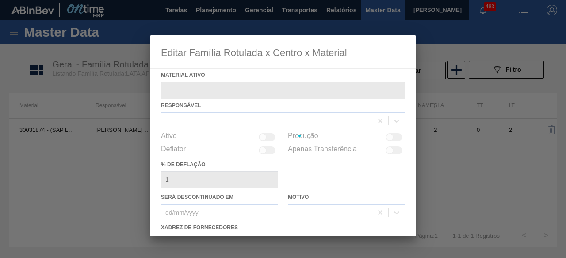
type ativo "30031874 - (SAP Legado: 50835127) - LATA AL 473ML AP SUBZERO URUGUAI"
checkbox input "true"
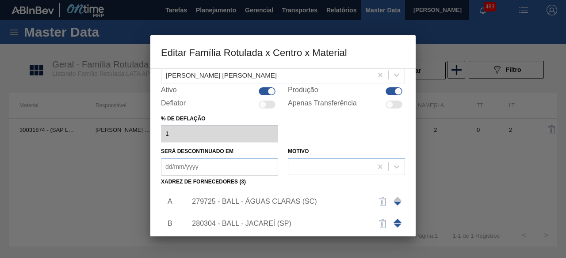
scroll to position [88, 0]
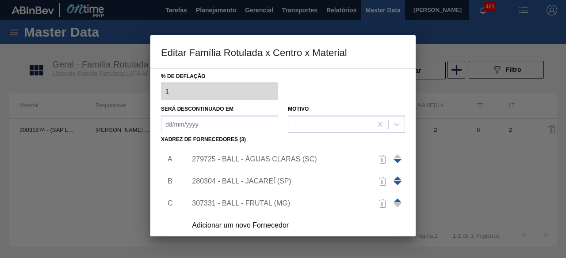
click at [310, 159] on div "279725 - BALL - ÁGUAS CLARAS (SC)" at bounding box center [278, 160] width 173 height 8
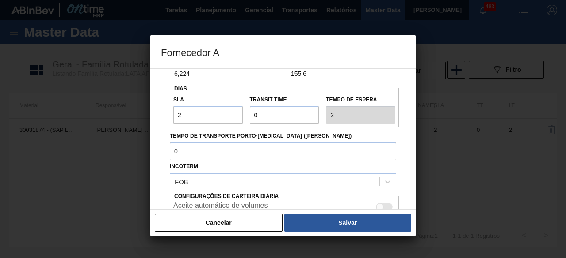
click at [384, 204] on div at bounding box center [384, 207] width 17 height 8
checkbox input "true"
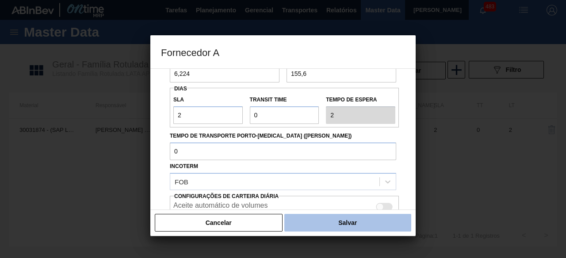
scroll to position [148, 0]
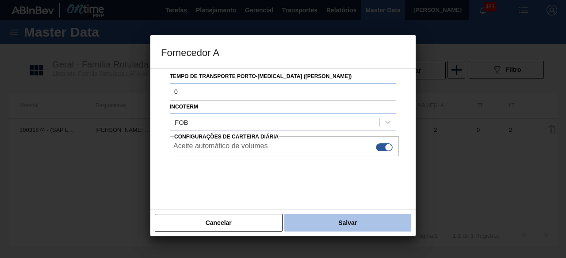
click at [382, 223] on button "Salvar" at bounding box center [347, 223] width 127 height 18
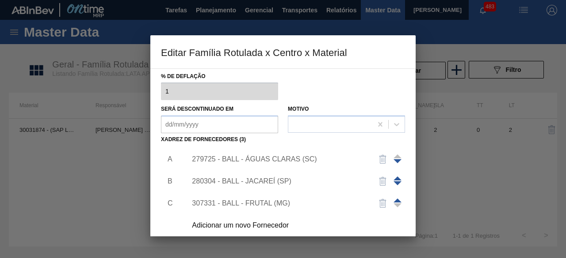
click at [268, 179] on div "280304 - BALL - JACAREÍ (SP)" at bounding box center [278, 182] width 173 height 8
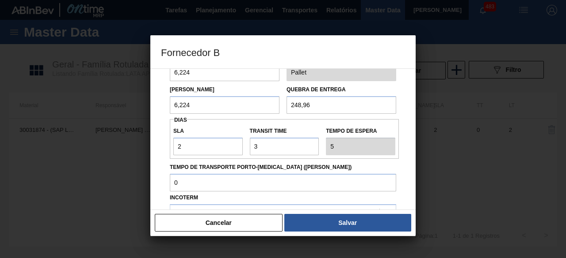
scroll to position [133, 0]
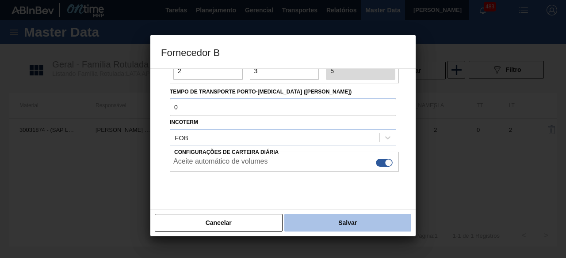
click at [362, 220] on button "Salvar" at bounding box center [347, 223] width 127 height 18
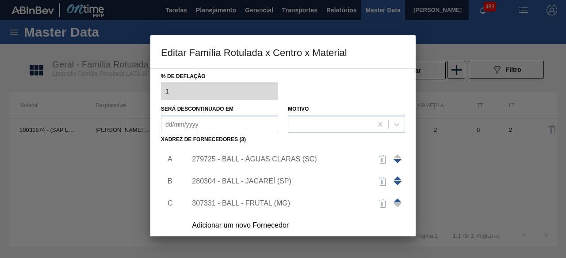
click at [264, 205] on div "307331 - BALL - FRUTAL (MG)" at bounding box center [278, 204] width 173 height 8
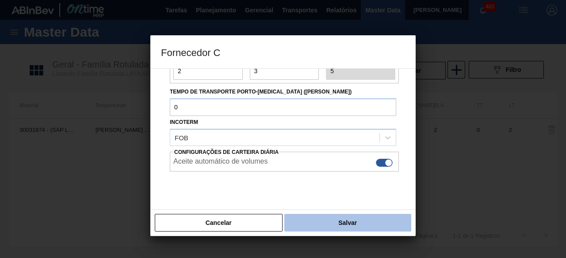
click at [376, 217] on button "Salvar" at bounding box center [347, 223] width 127 height 18
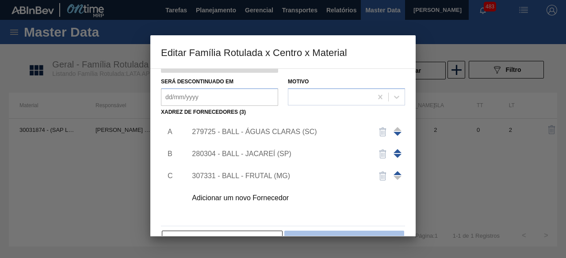
scroll to position [139, 0]
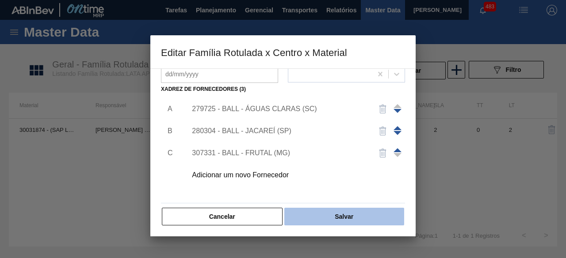
click at [367, 213] on button "Salvar" at bounding box center [344, 217] width 120 height 18
